Goal: Task Accomplishment & Management: Manage account settings

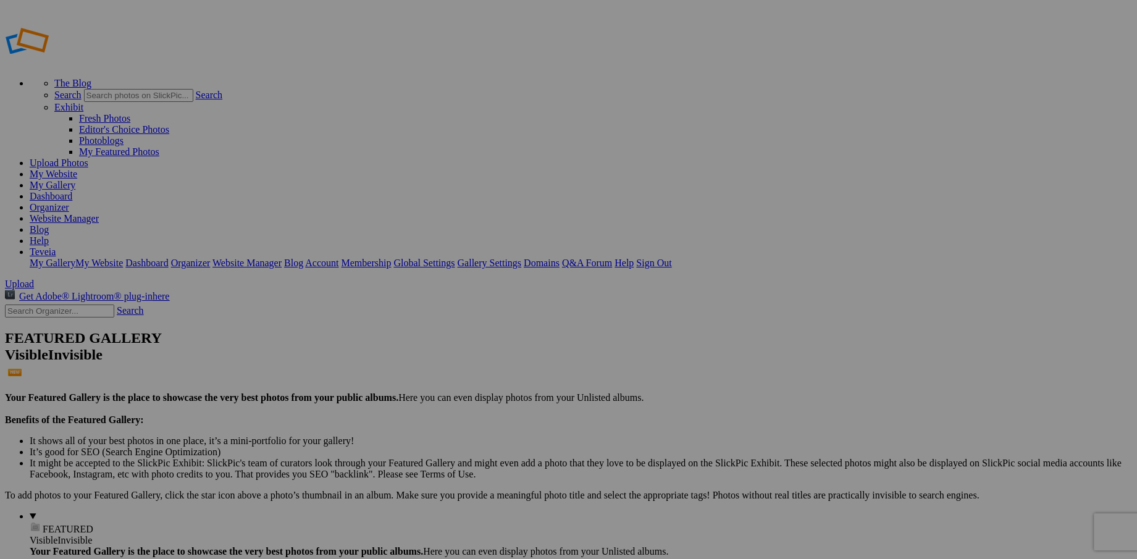
click at [99, 213] on link "Website Manager" at bounding box center [64, 218] width 69 height 10
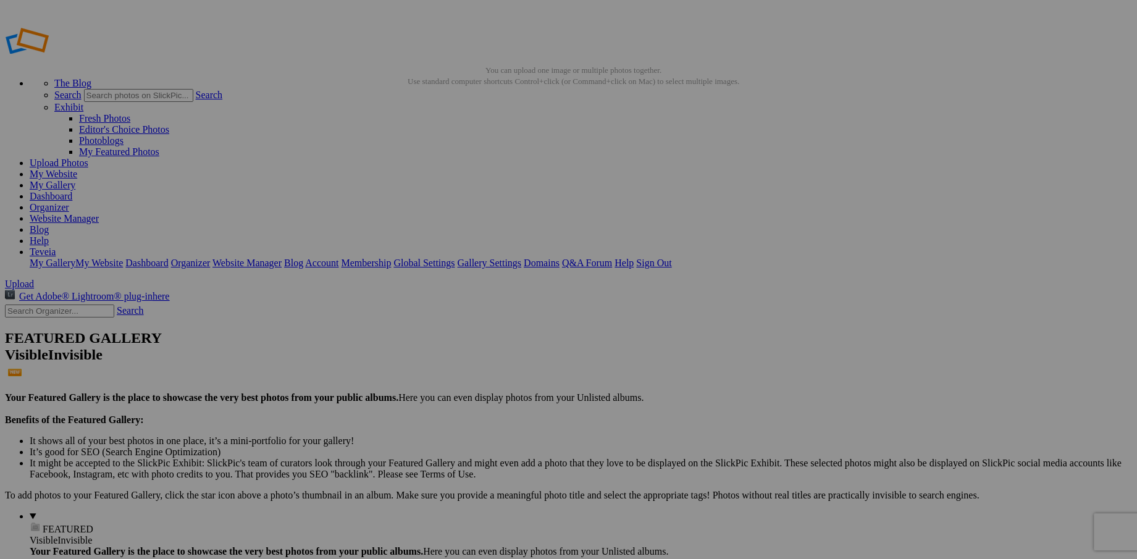
drag, startPoint x: 198, startPoint y: 65, endPoint x: 671, endPoint y: 80, distance: 473.3
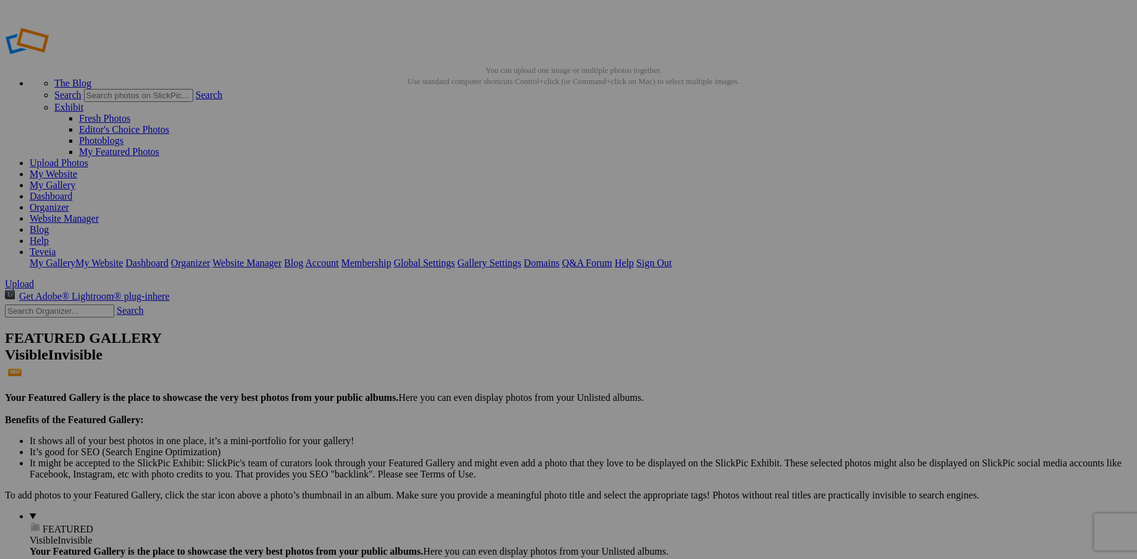
drag, startPoint x: 235, startPoint y: 64, endPoint x: 689, endPoint y: 80, distance: 454.2
drag, startPoint x: 180, startPoint y: 67, endPoint x: 229, endPoint y: 70, distance: 49.5
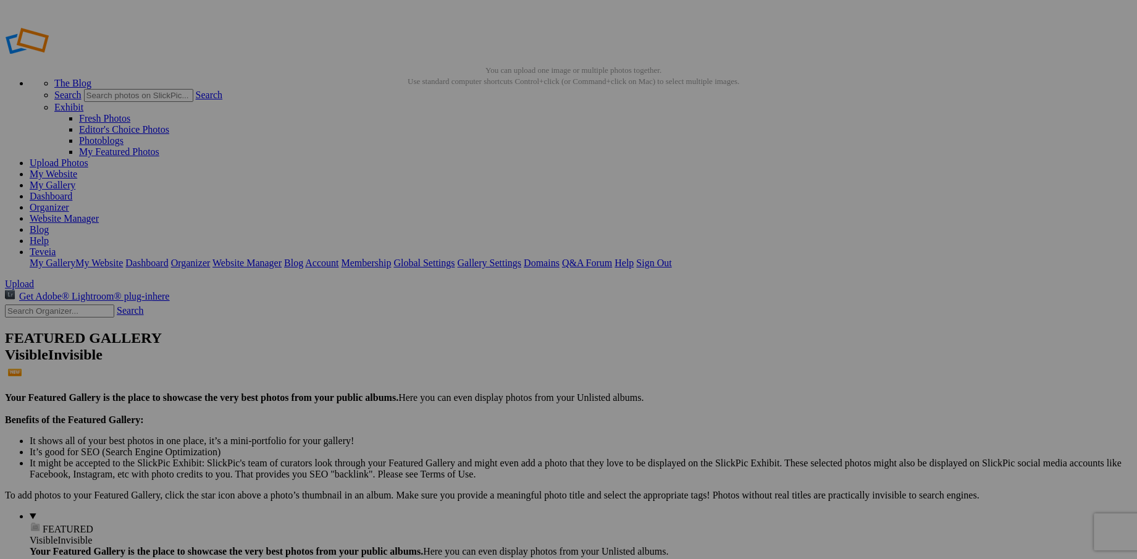
type input "Flowers"
click at [99, 213] on link "Website Manager" at bounding box center [64, 218] width 69 height 10
